Goal: Information Seeking & Learning: Learn about a topic

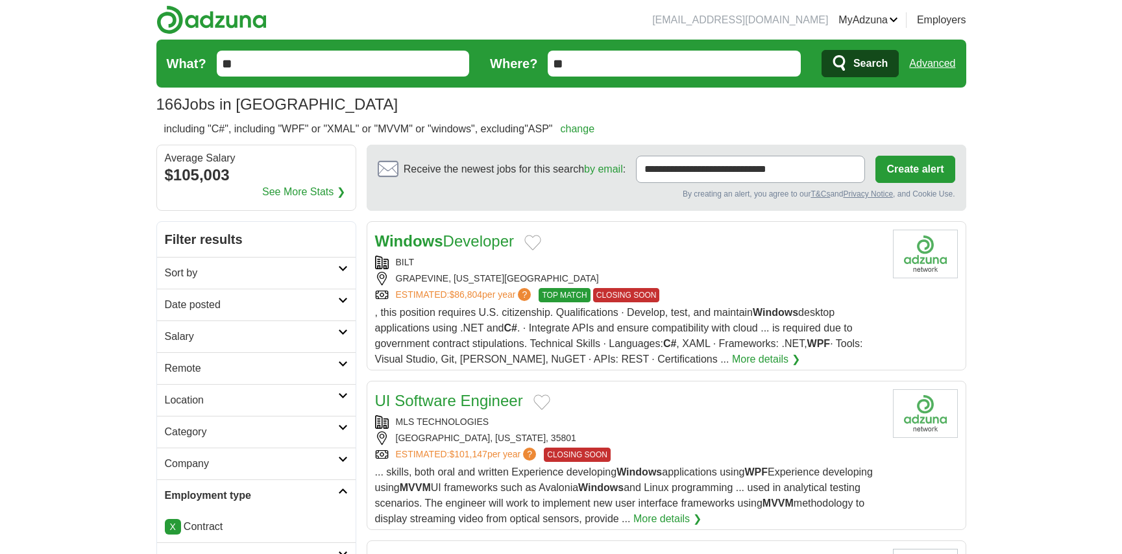
click at [932, 65] on link "Advanced" at bounding box center [932, 64] width 46 height 26
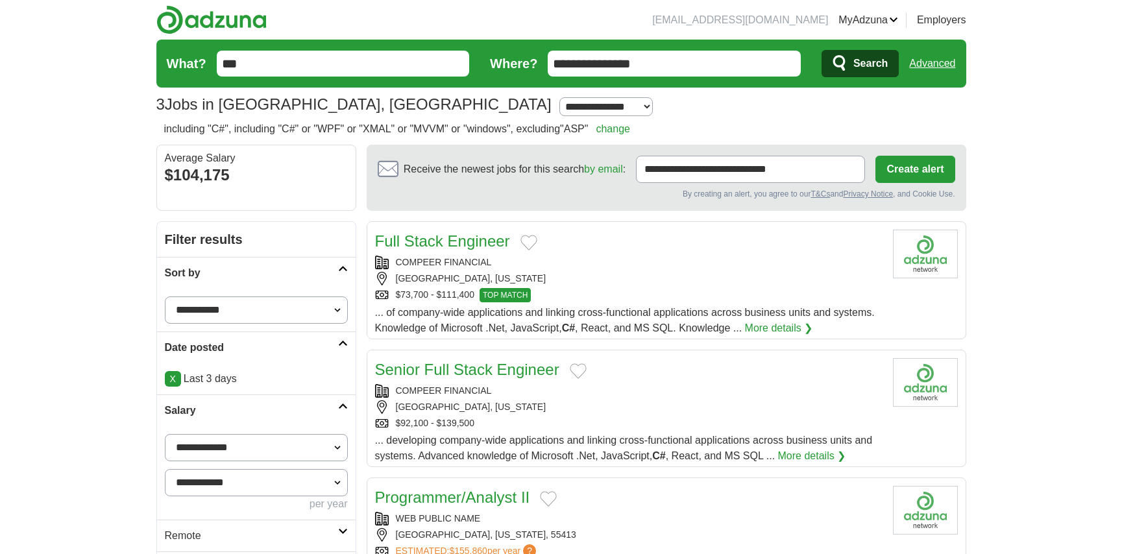
click at [923, 65] on link "Advanced" at bounding box center [932, 64] width 46 height 26
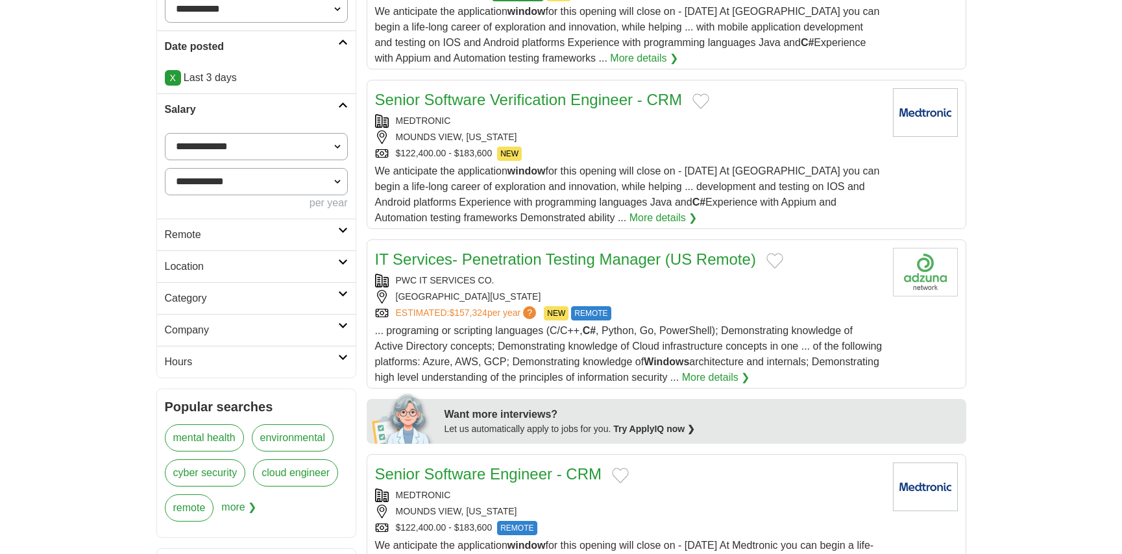
scroll to position [324, 0]
